Goal: Task Accomplishment & Management: Manage account settings

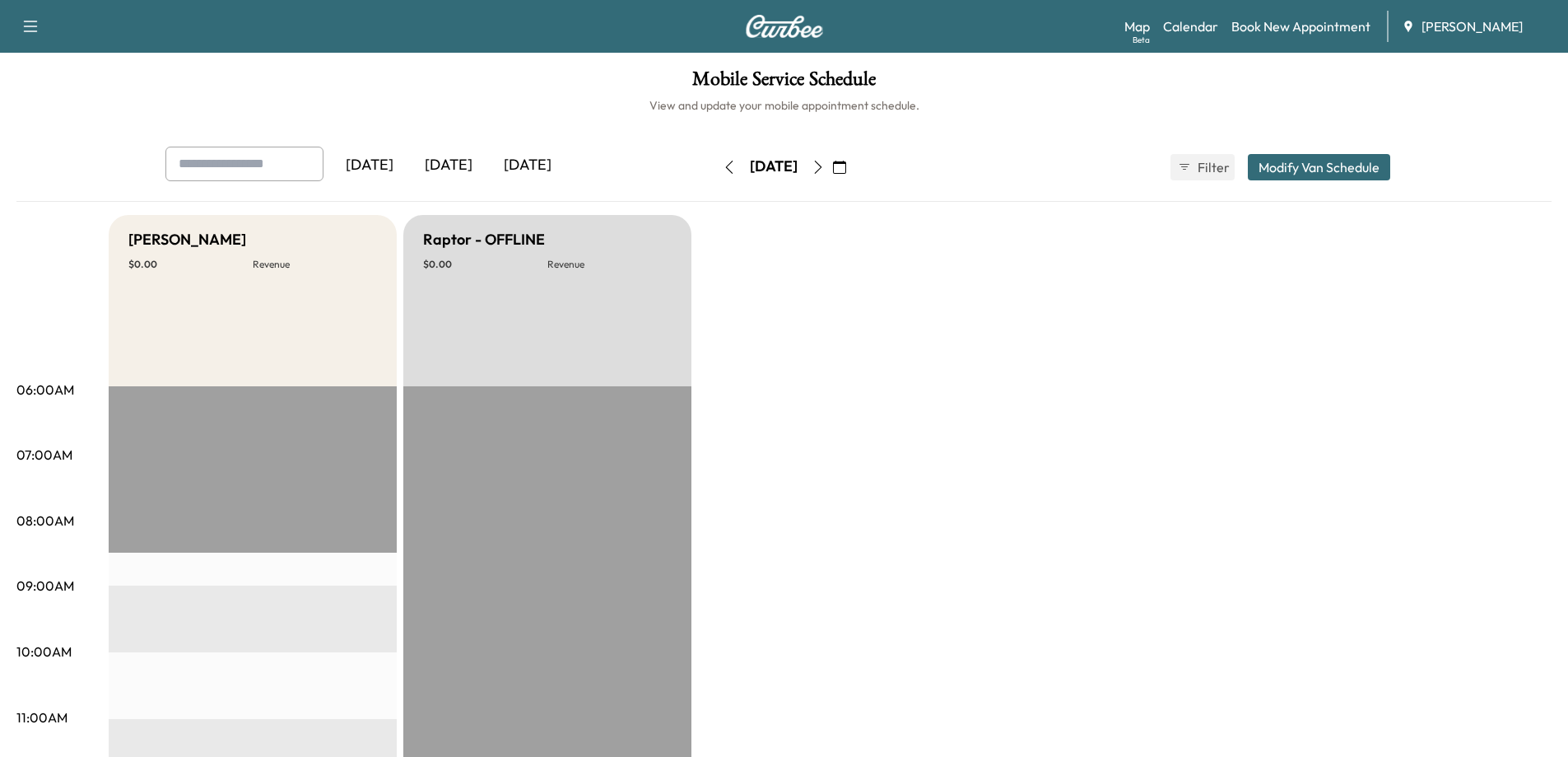
click at [824, 167] on icon "button" at bounding box center [818, 167] width 13 height 13
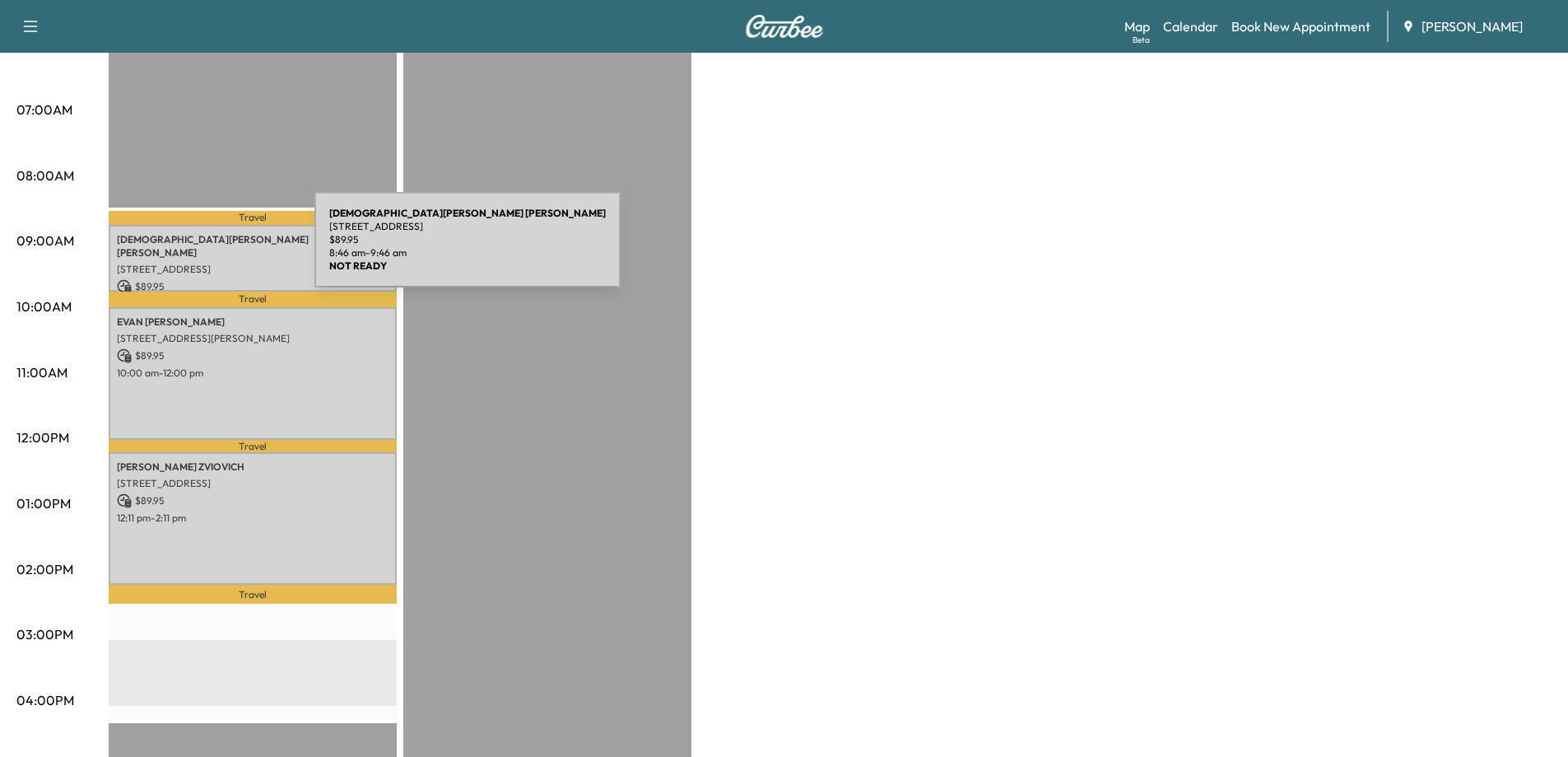
scroll to position [329, 0]
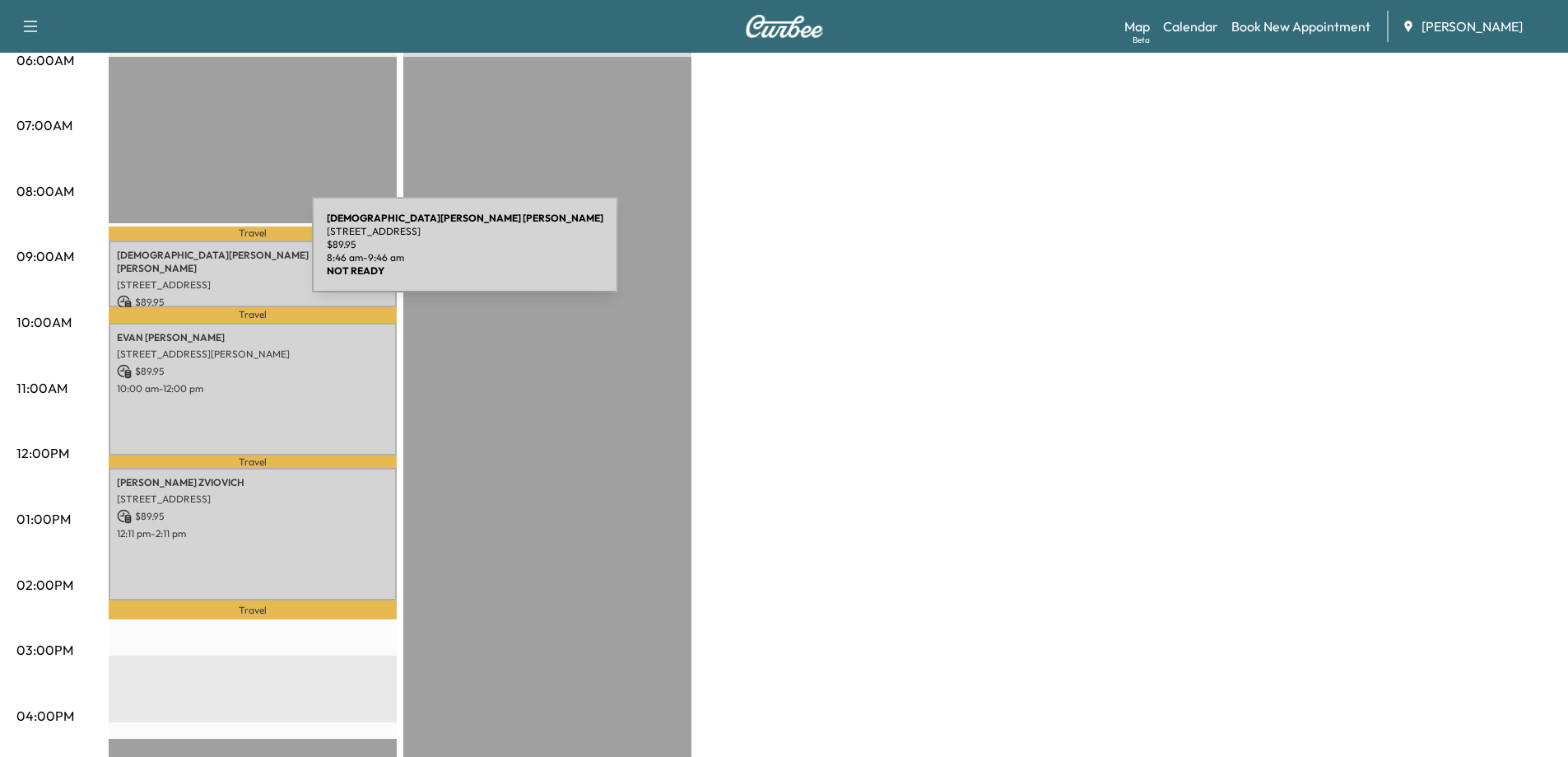
click at [189, 255] on p "[DEMOGRAPHIC_DATA][PERSON_NAME]" at bounding box center [252, 262] width 271 height 26
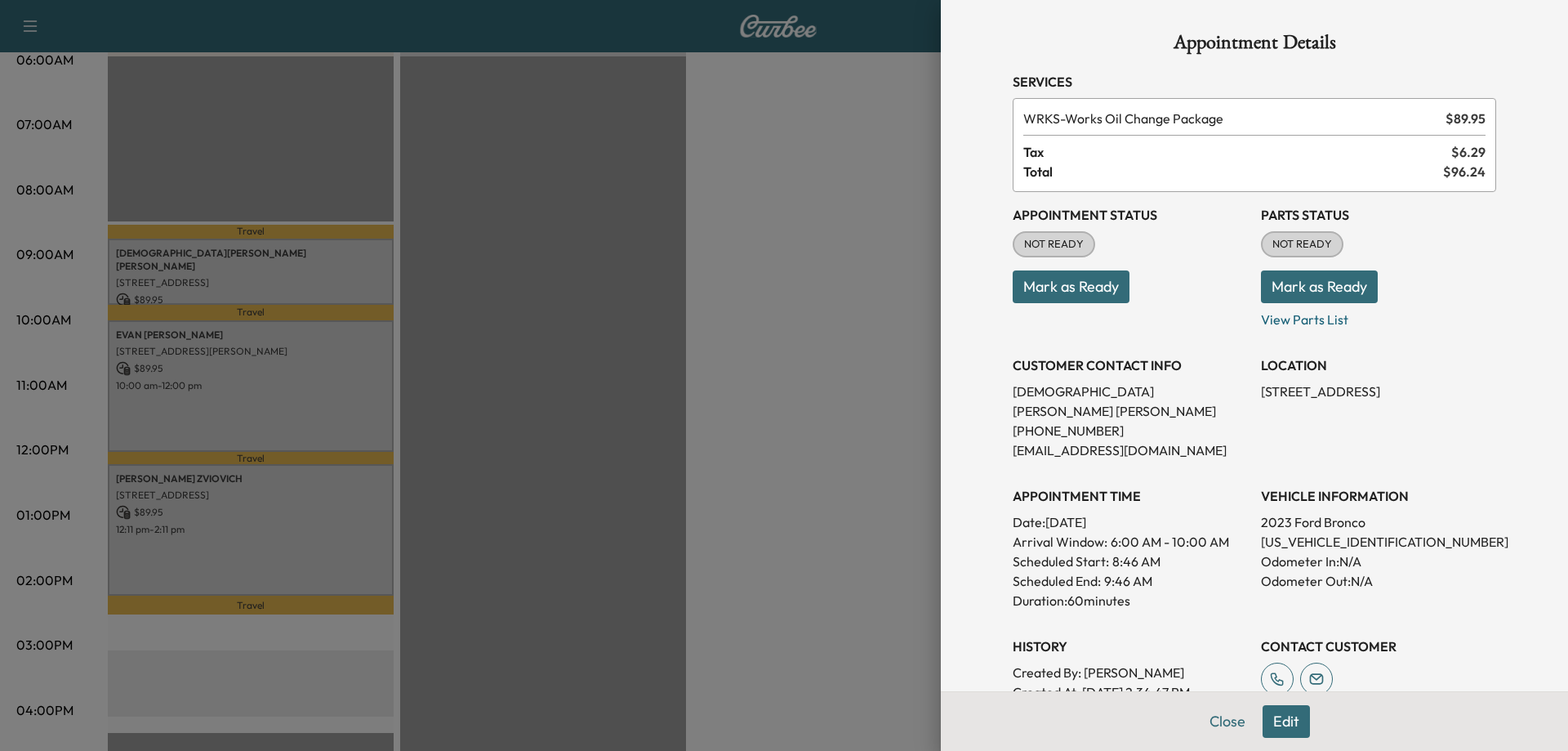
click at [1064, 290] on button "Mark as Ready" at bounding box center [1071, 286] width 117 height 33
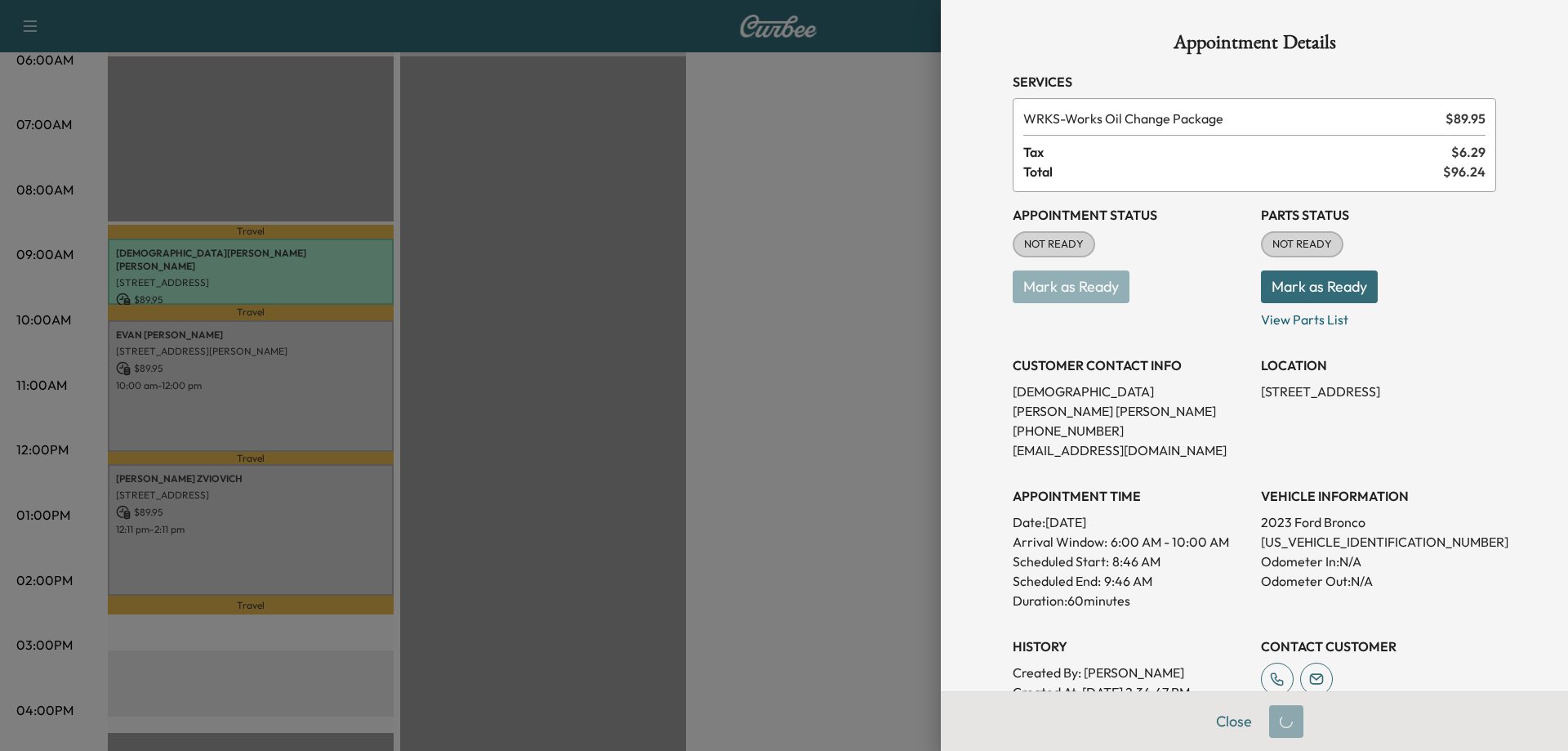
click at [1320, 532] on p "[US_VEHICLE_IDENTIFICATION_NUMBER]" at bounding box center [1379, 542] width 236 height 20
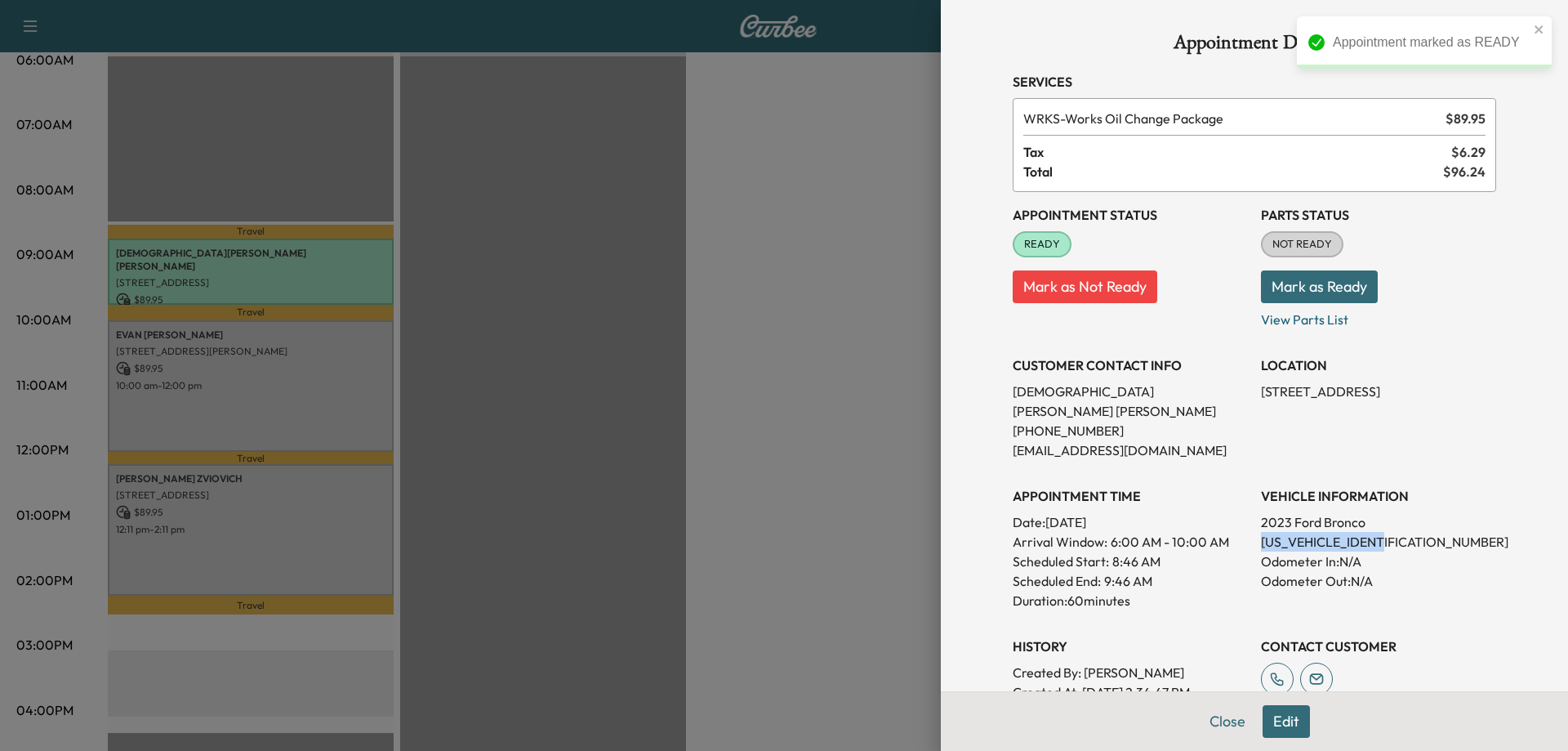
click at [1320, 532] on p "[US_VEHICLE_IDENTIFICATION_NUMBER]" at bounding box center [1379, 542] width 236 height 20
copy p "[US_VEHICLE_IDENTIFICATION_NUMBER]"
click at [1275, 532] on p "[US_VEHICLE_IDENTIFICATION_NUMBER]" at bounding box center [1379, 542] width 236 height 20
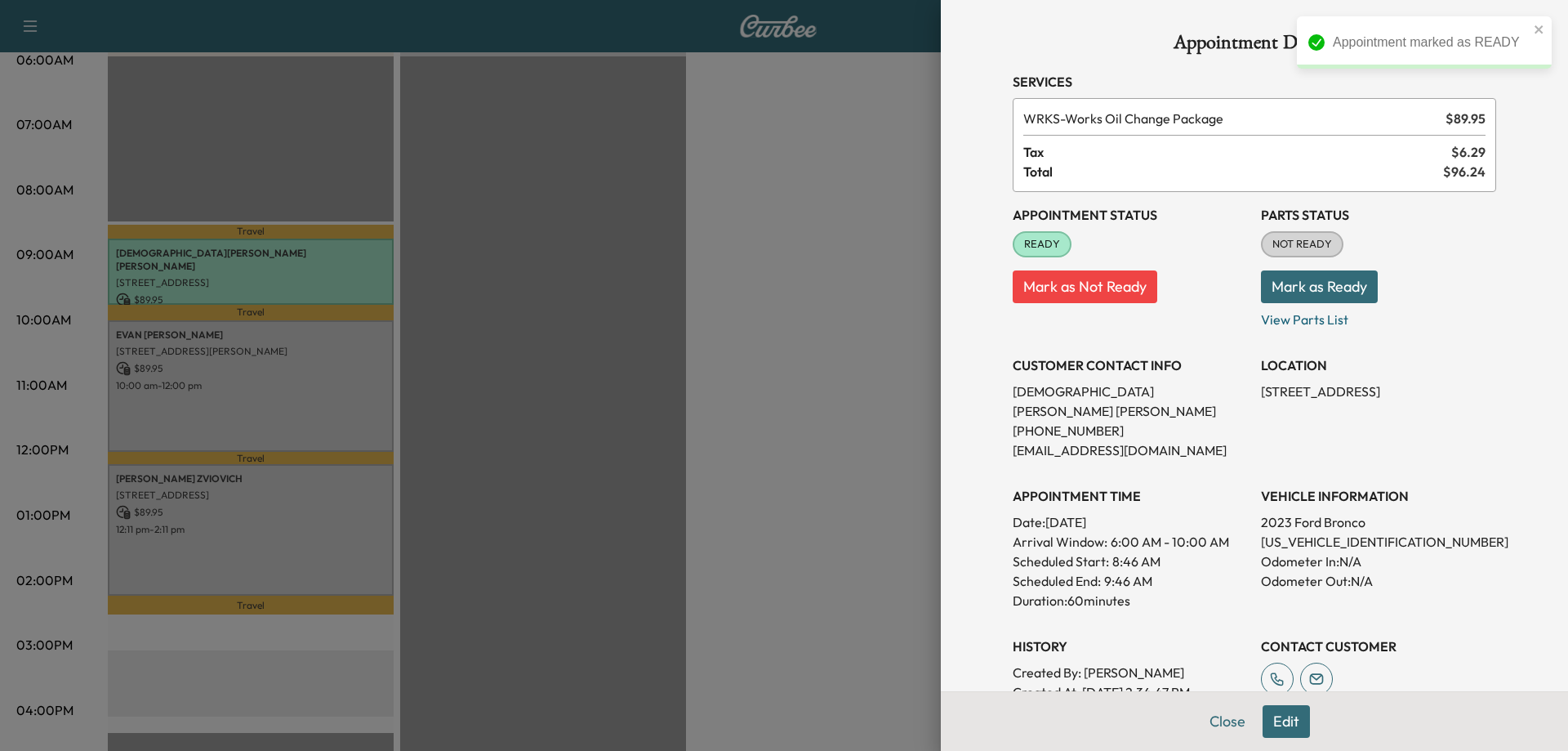
drag, startPoint x: 352, startPoint y: 360, endPoint x: 330, endPoint y: 357, distance: 22.2
click at [352, 360] on div at bounding box center [784, 376] width 1568 height 751
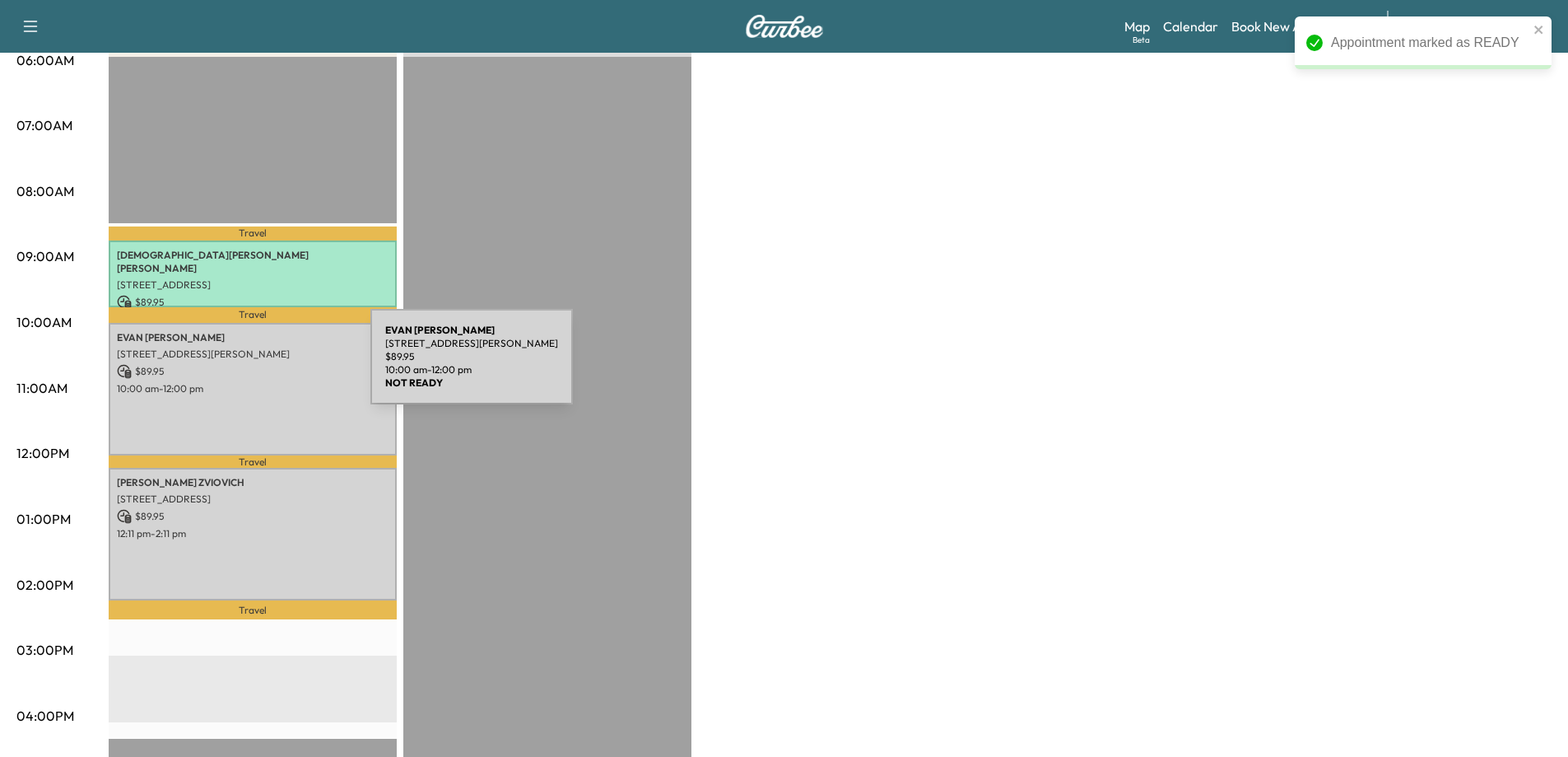
click at [247, 366] on p "$ 89.95" at bounding box center [252, 371] width 271 height 15
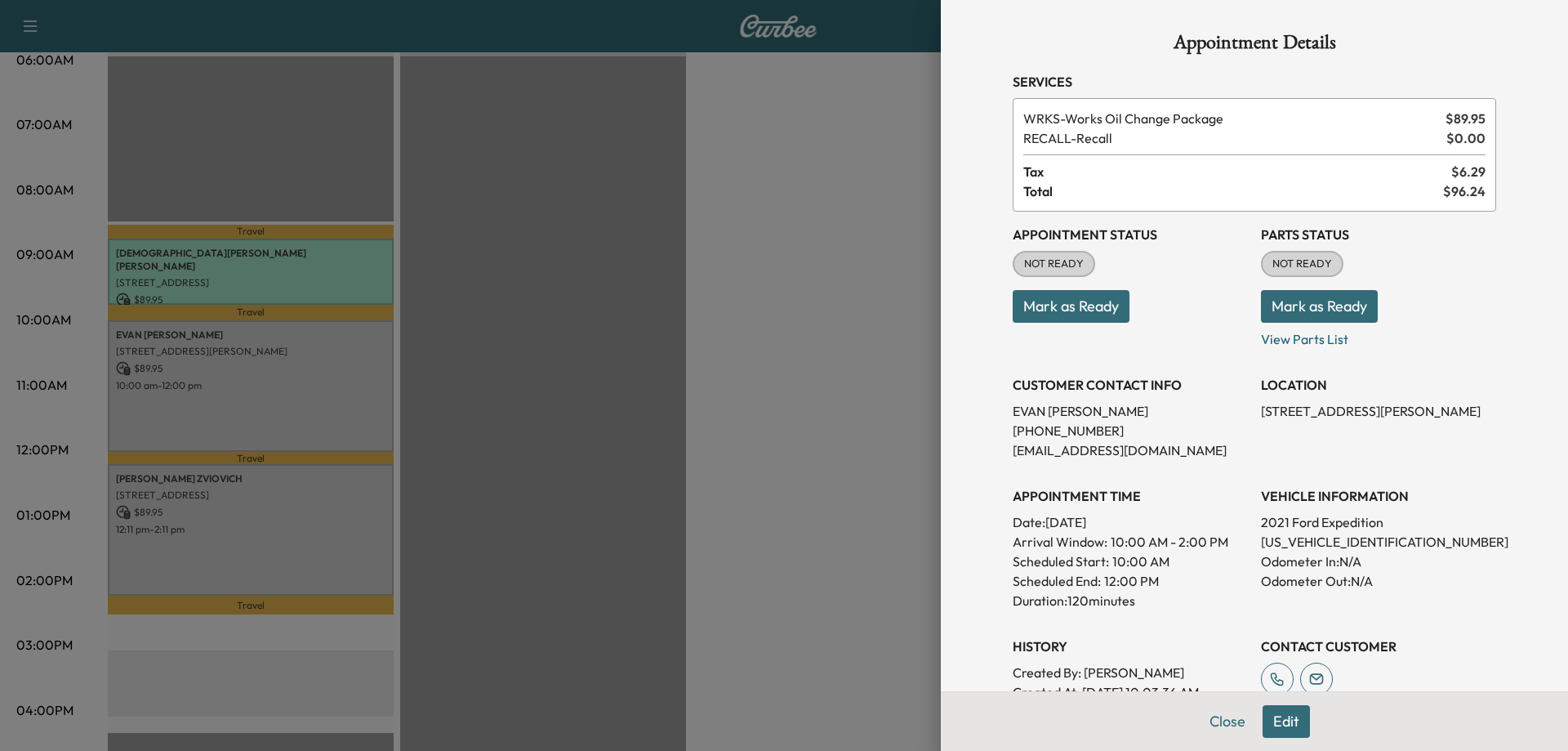
click at [1089, 311] on button "Mark as Ready" at bounding box center [1071, 306] width 117 height 33
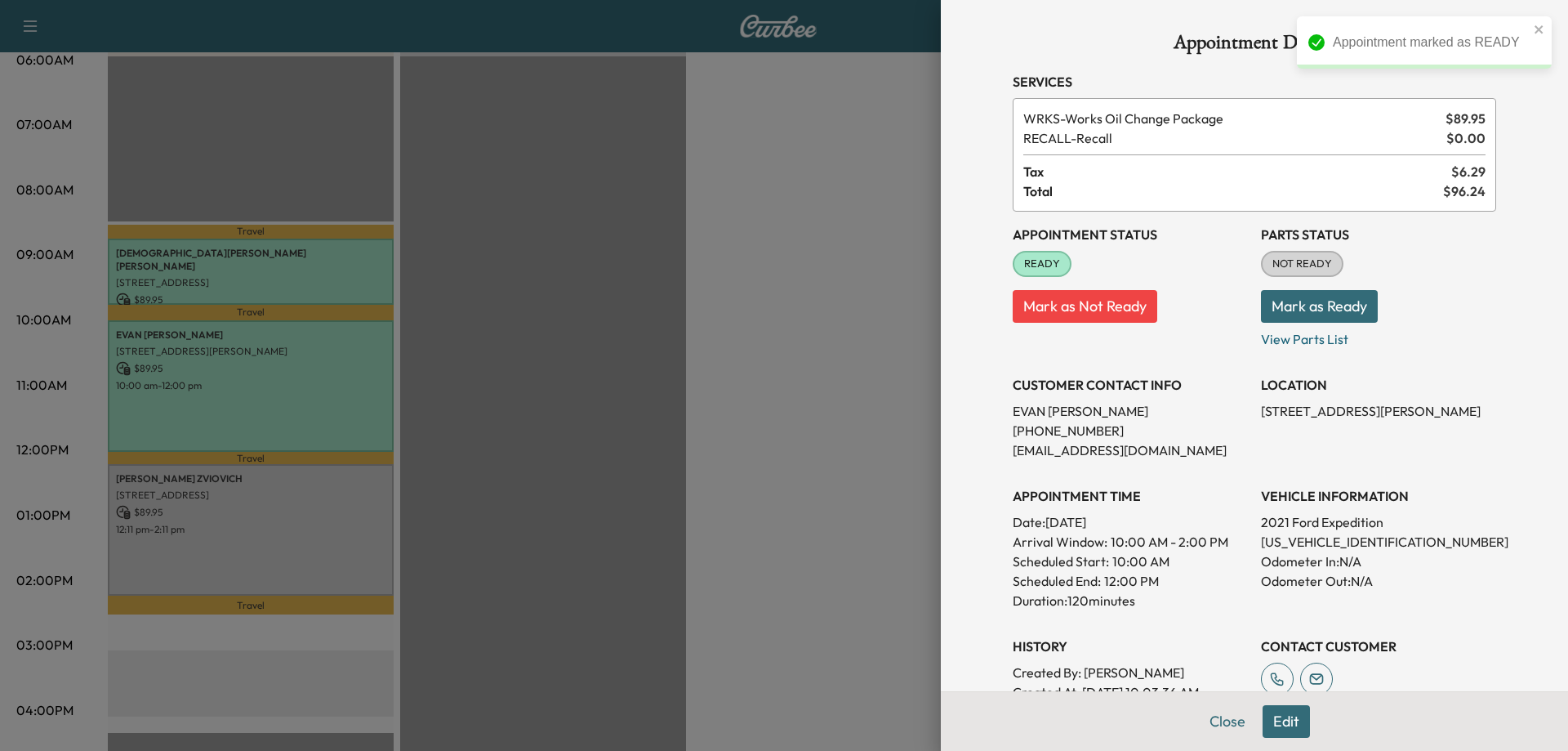
click at [1295, 544] on p "[US_VEHICLE_IDENTIFICATION_NUMBER]" at bounding box center [1379, 542] width 236 height 20
copy p "[US_VEHICLE_IDENTIFICATION_NUMBER]"
click at [763, 497] on div at bounding box center [784, 376] width 1568 height 751
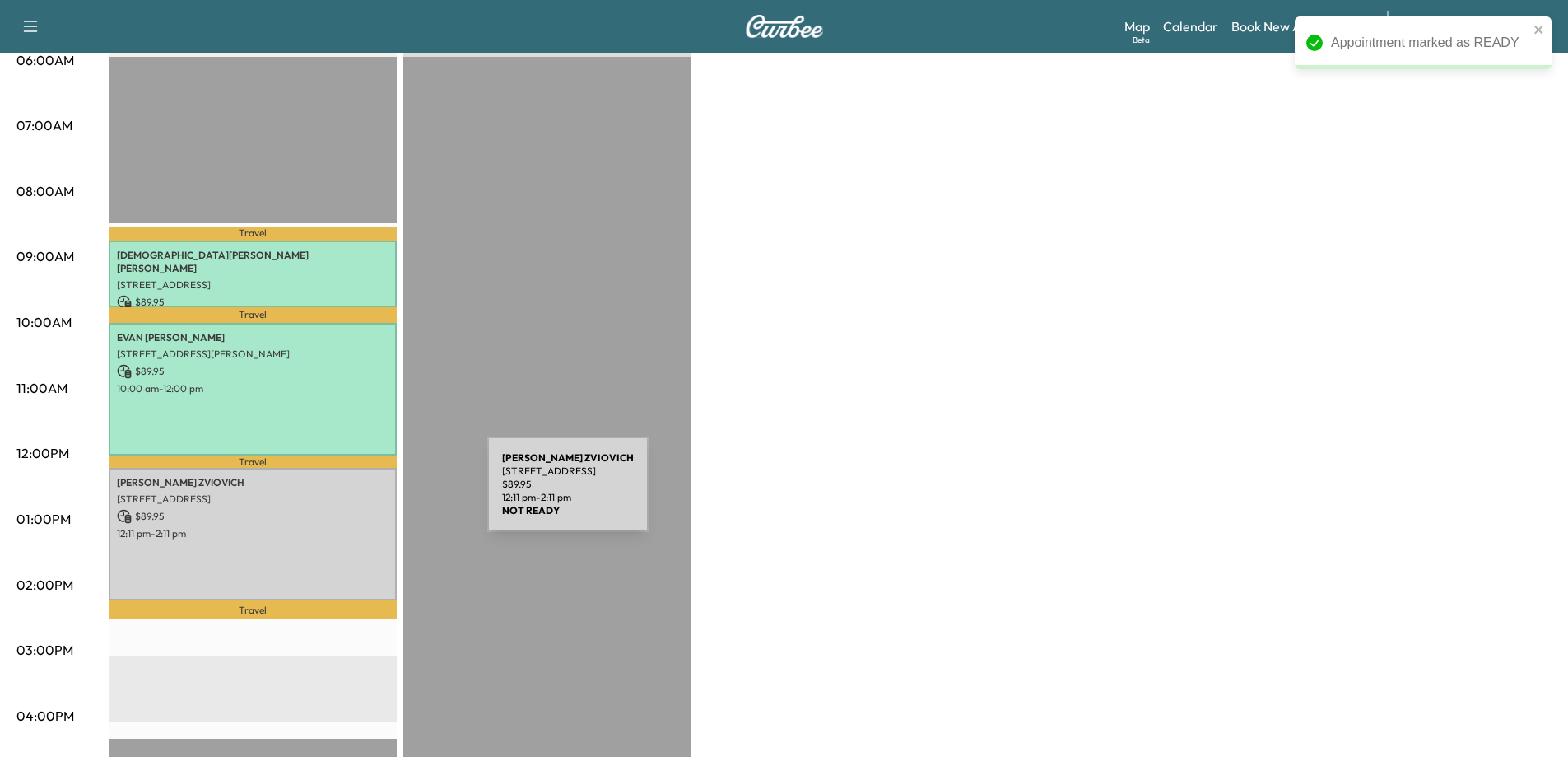
click at [364, 494] on p "[STREET_ADDRESS]" at bounding box center [252, 499] width 271 height 13
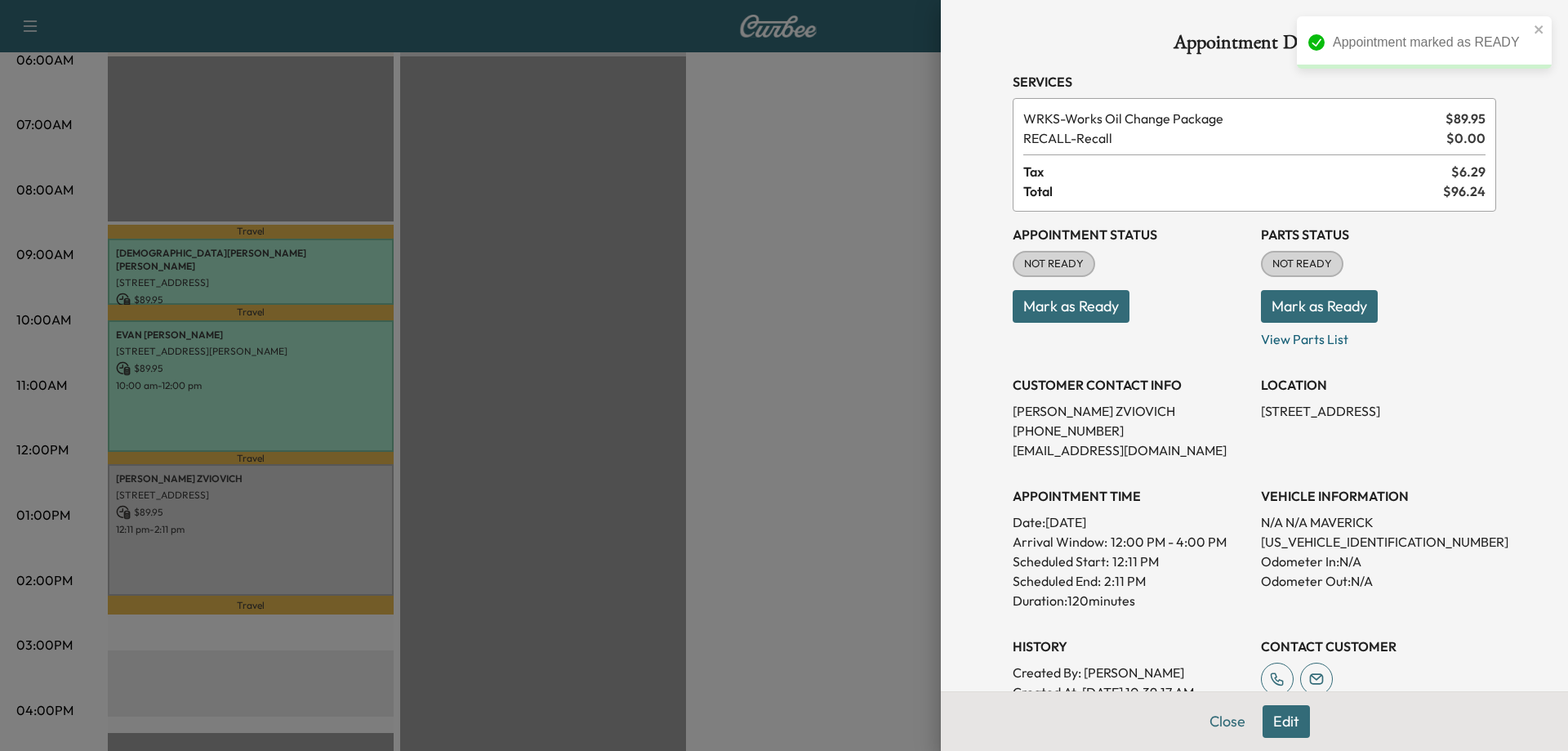
click at [1337, 542] on p "[US_VEHICLE_IDENTIFICATION_NUMBER]" at bounding box center [1379, 542] width 236 height 20
copy p "[US_VEHICLE_IDENTIFICATION_NUMBER]"
click at [1074, 303] on button "Mark as Ready" at bounding box center [1071, 306] width 117 height 33
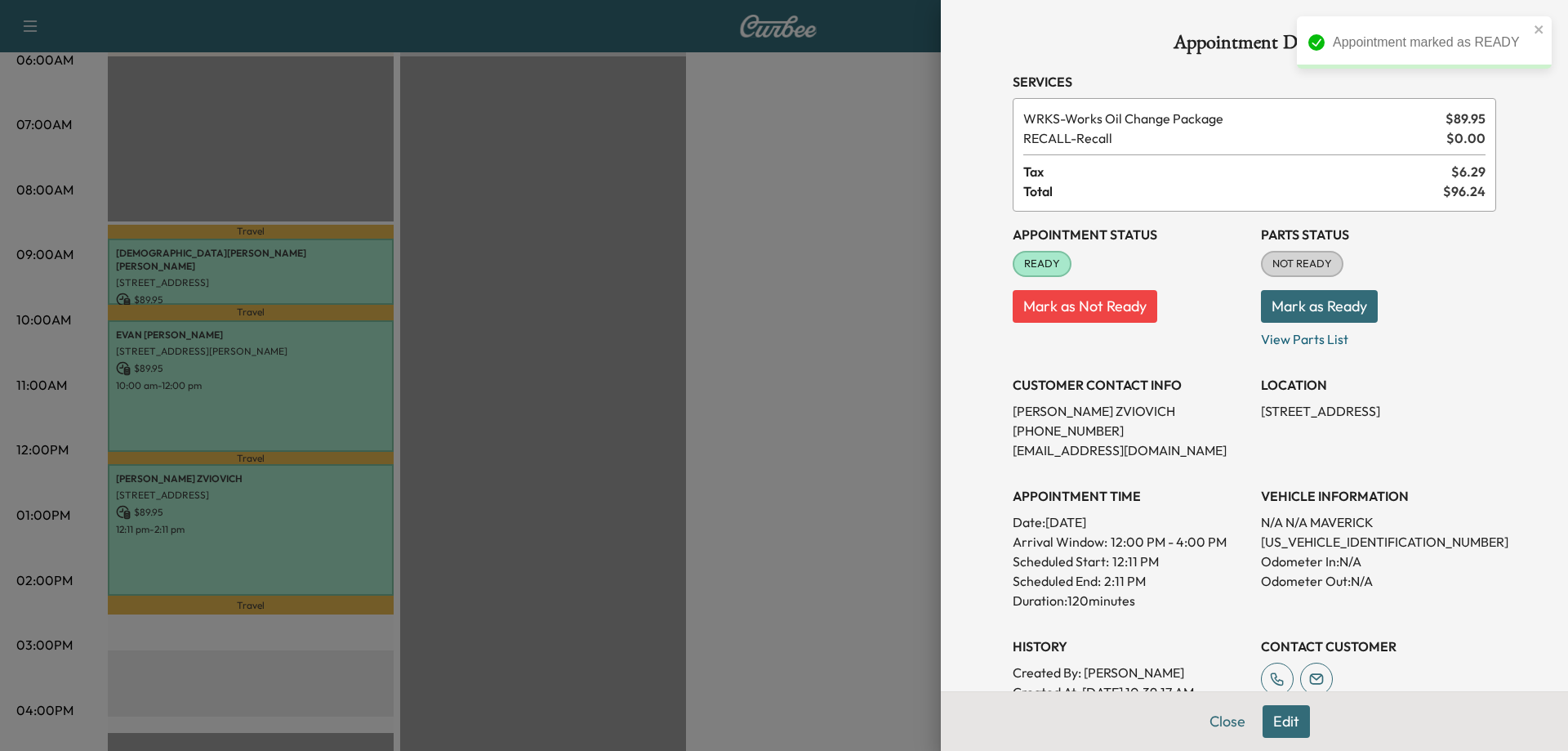
click at [729, 524] on div at bounding box center [784, 376] width 1568 height 751
